Goal: Information Seeking & Learning: Check status

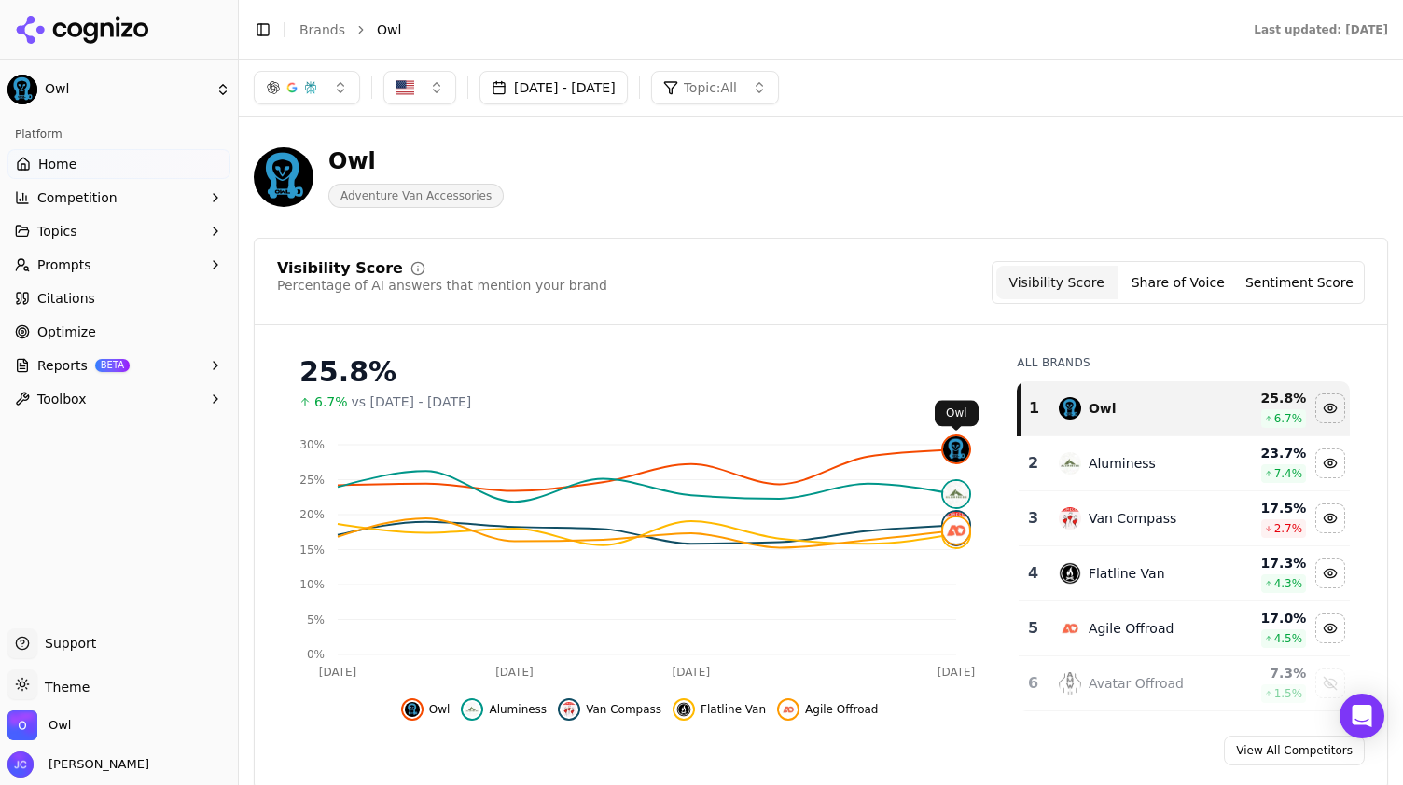
click img
click at [1188, 288] on button "Share of Voice" at bounding box center [1177, 283] width 121 height 34
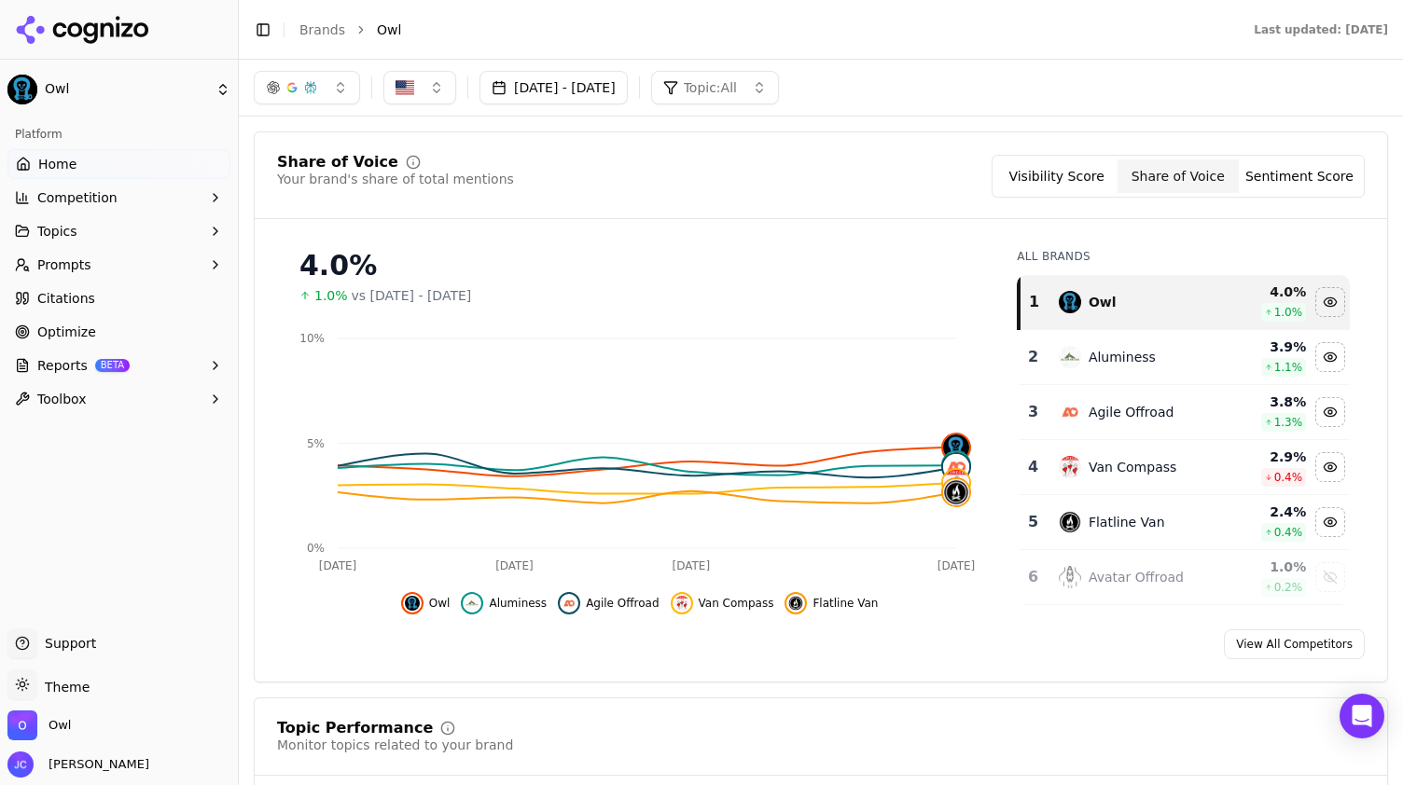
scroll to position [93, 0]
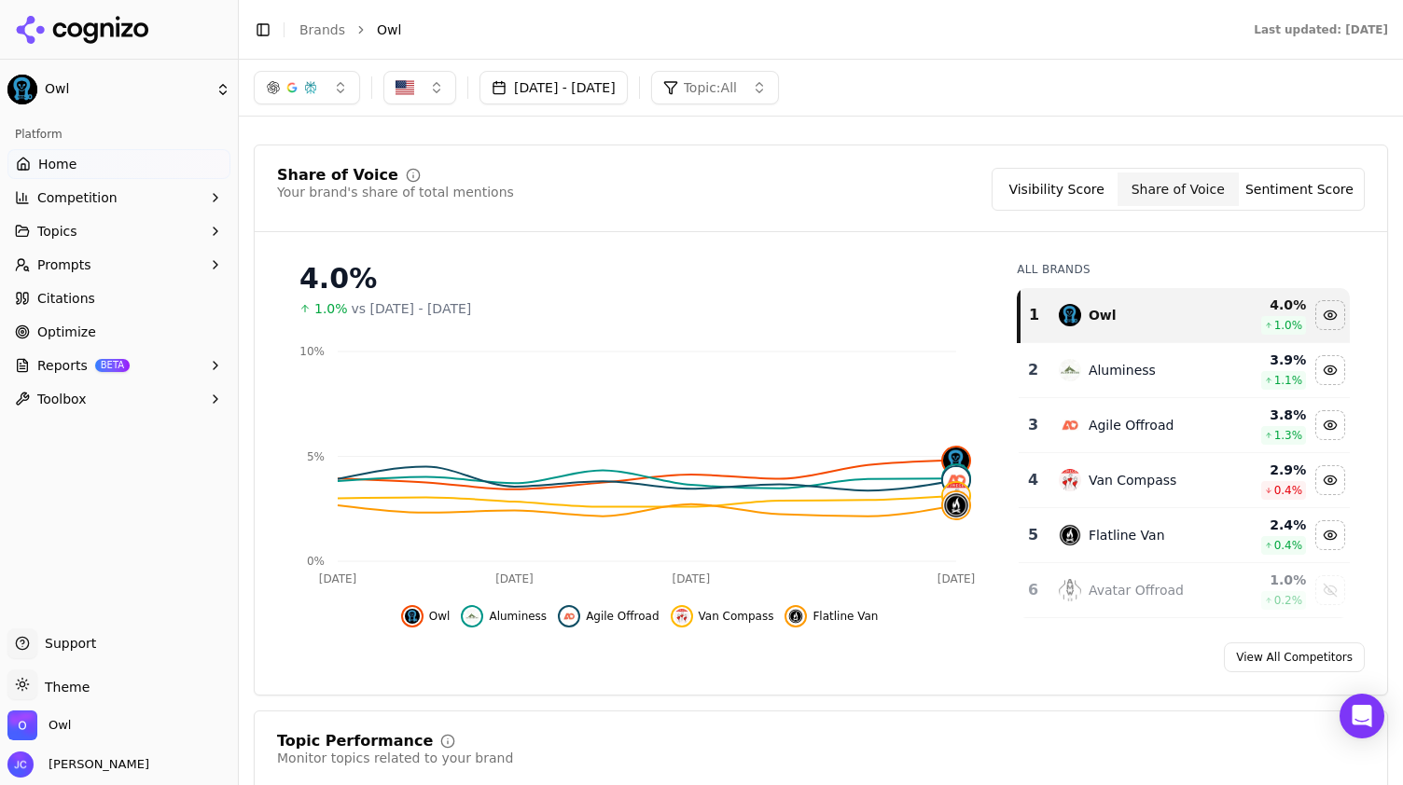
click at [1081, 183] on button "Visibility Score" at bounding box center [1056, 190] width 121 height 34
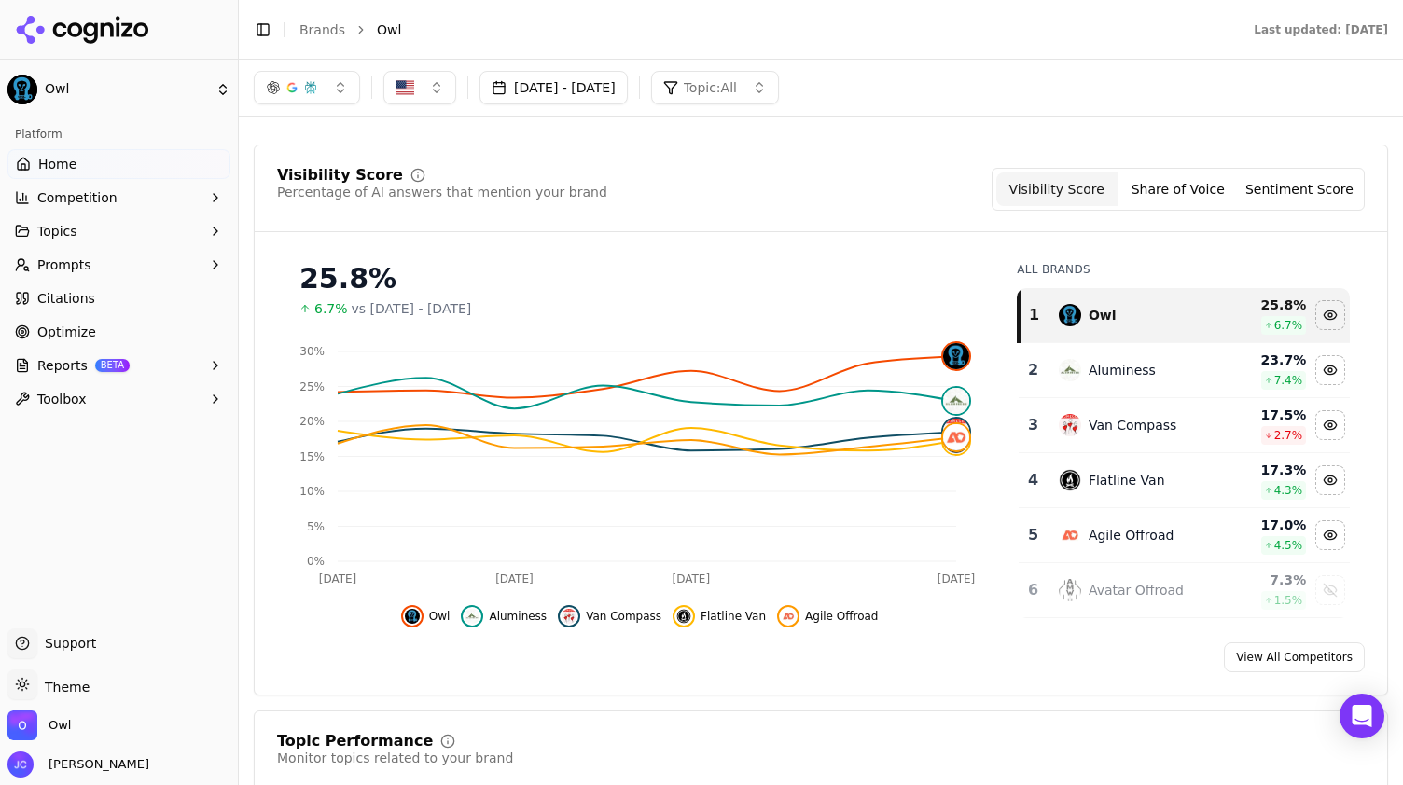
click at [1173, 185] on button "Share of Voice" at bounding box center [1177, 190] width 121 height 34
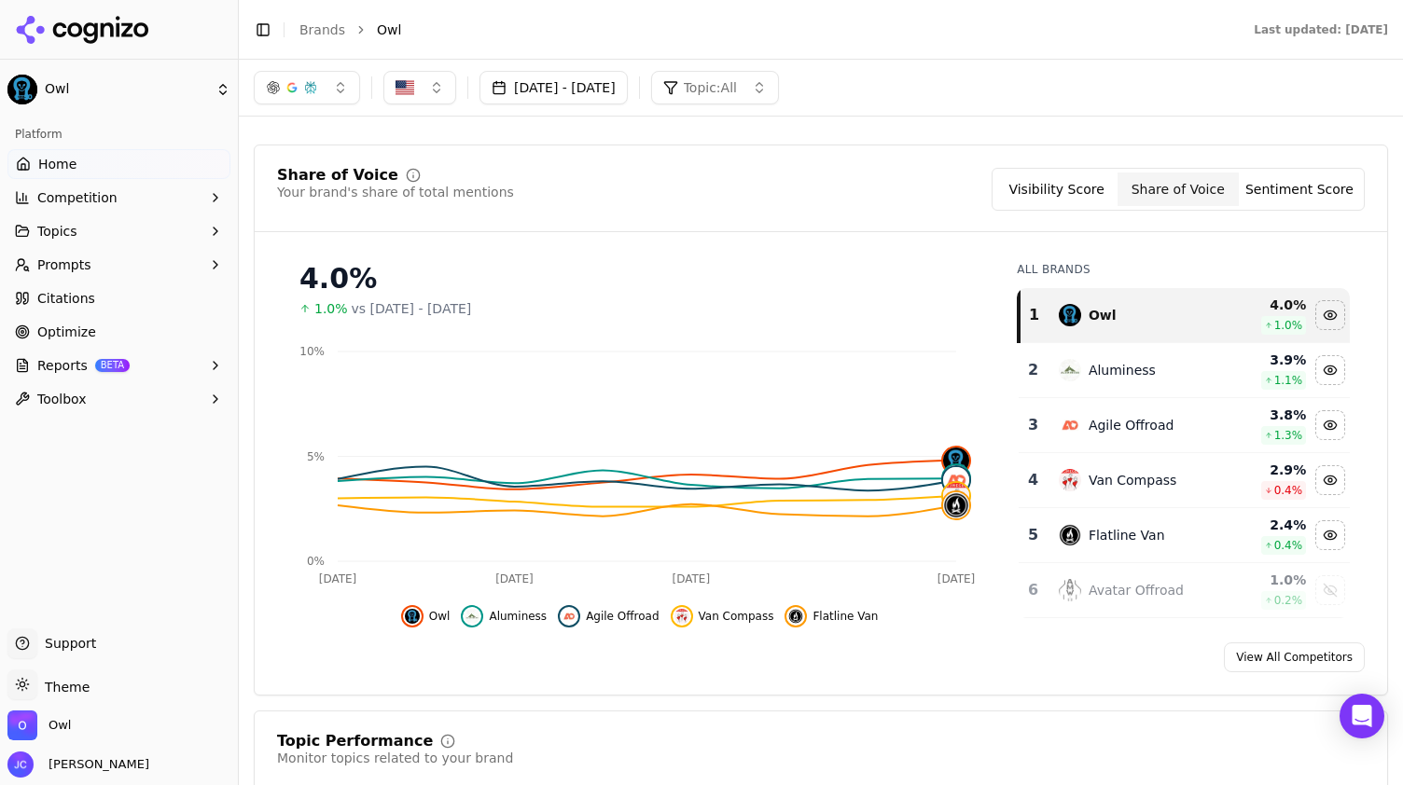
click at [332, 86] on button "button" at bounding box center [307, 88] width 106 height 34
click at [1088, 96] on div "Oct 08, 2025 - Oct 15, 2025 Topic: All" at bounding box center [821, 88] width 1134 height 34
